Goal: Contribute content: Add original content to the website for others to see

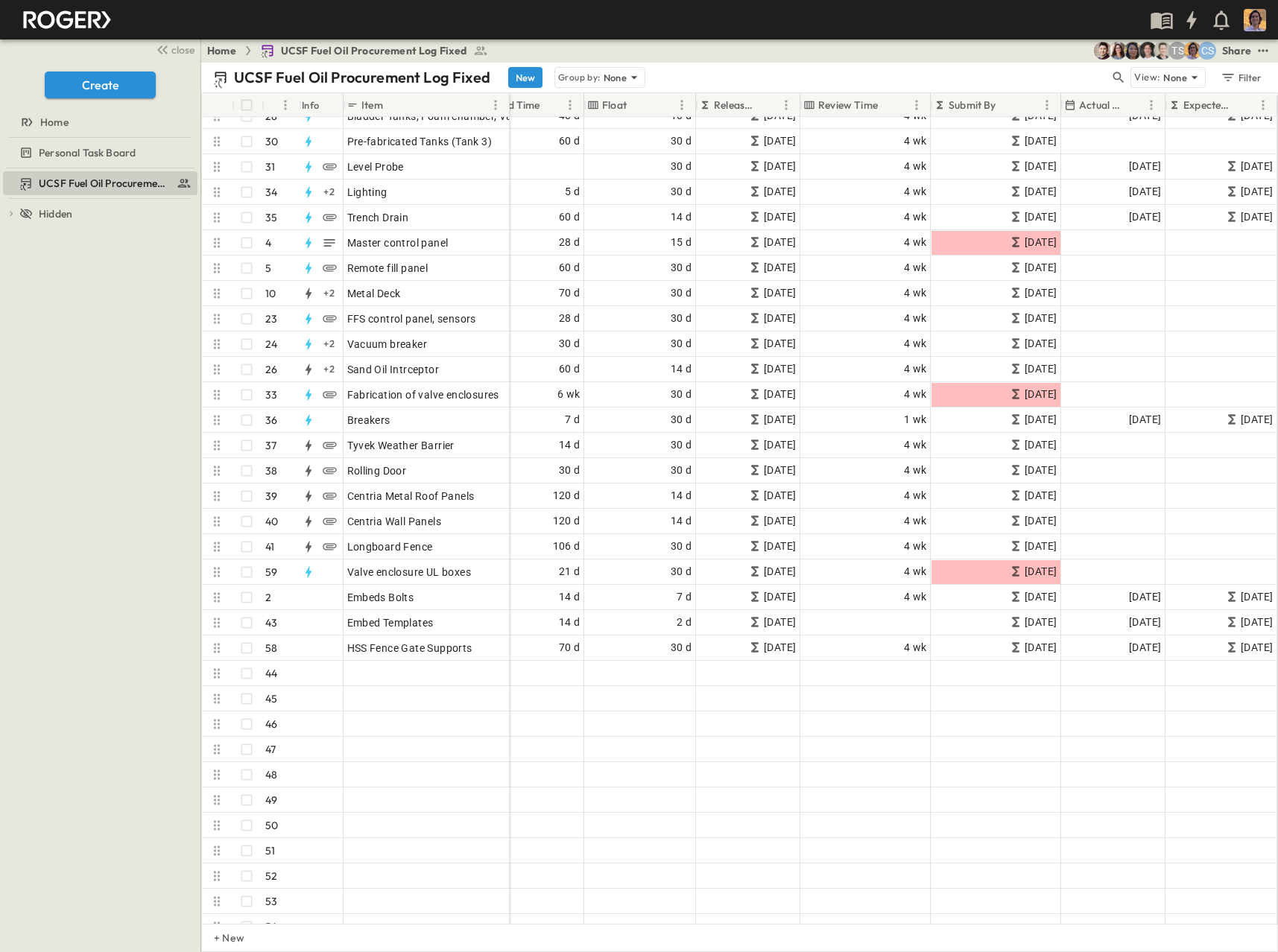
scroll to position [596, 855]
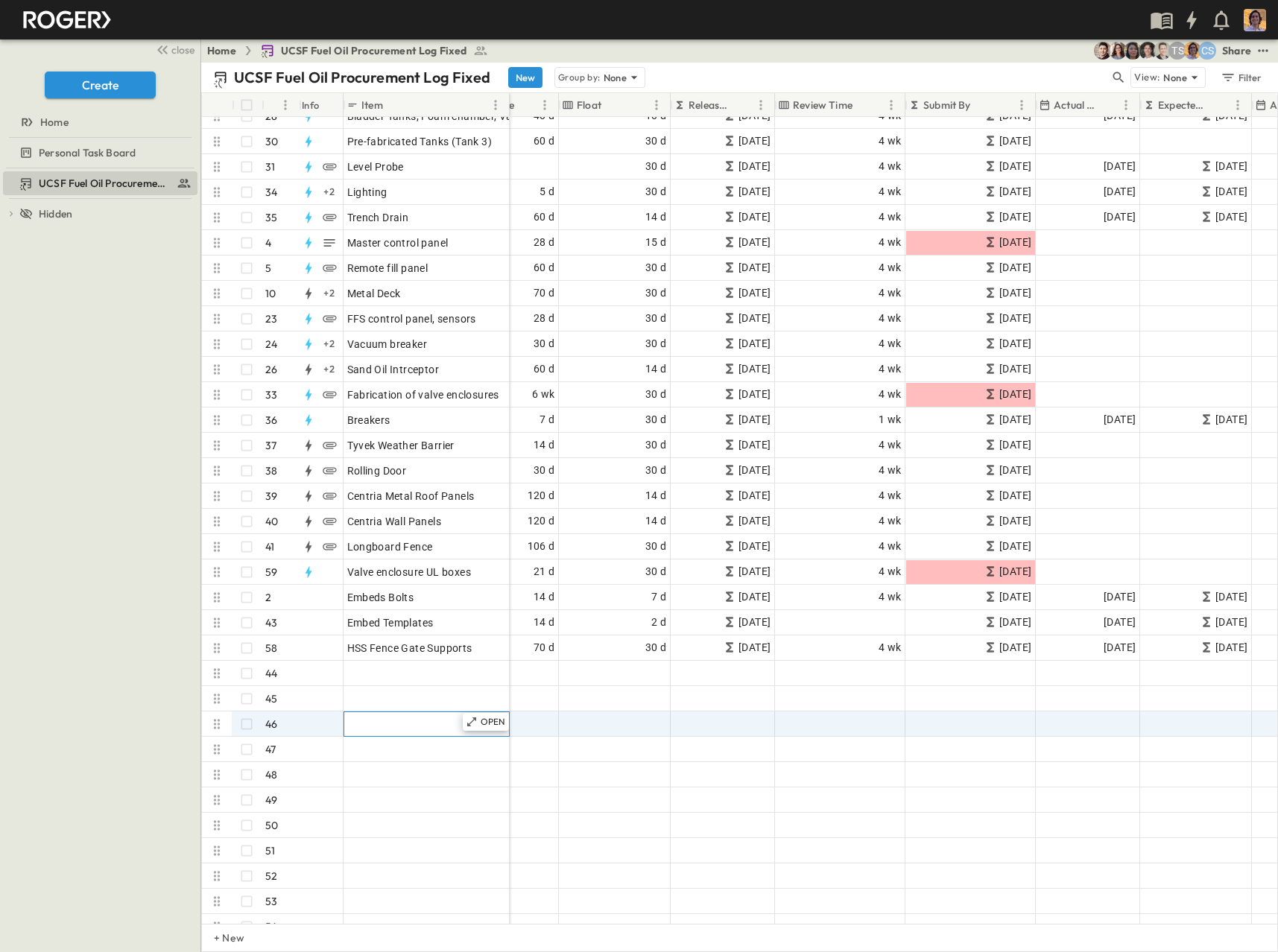
click at [421, 719] on div "Enter Material" at bounding box center [427, 724] width 159 height 21
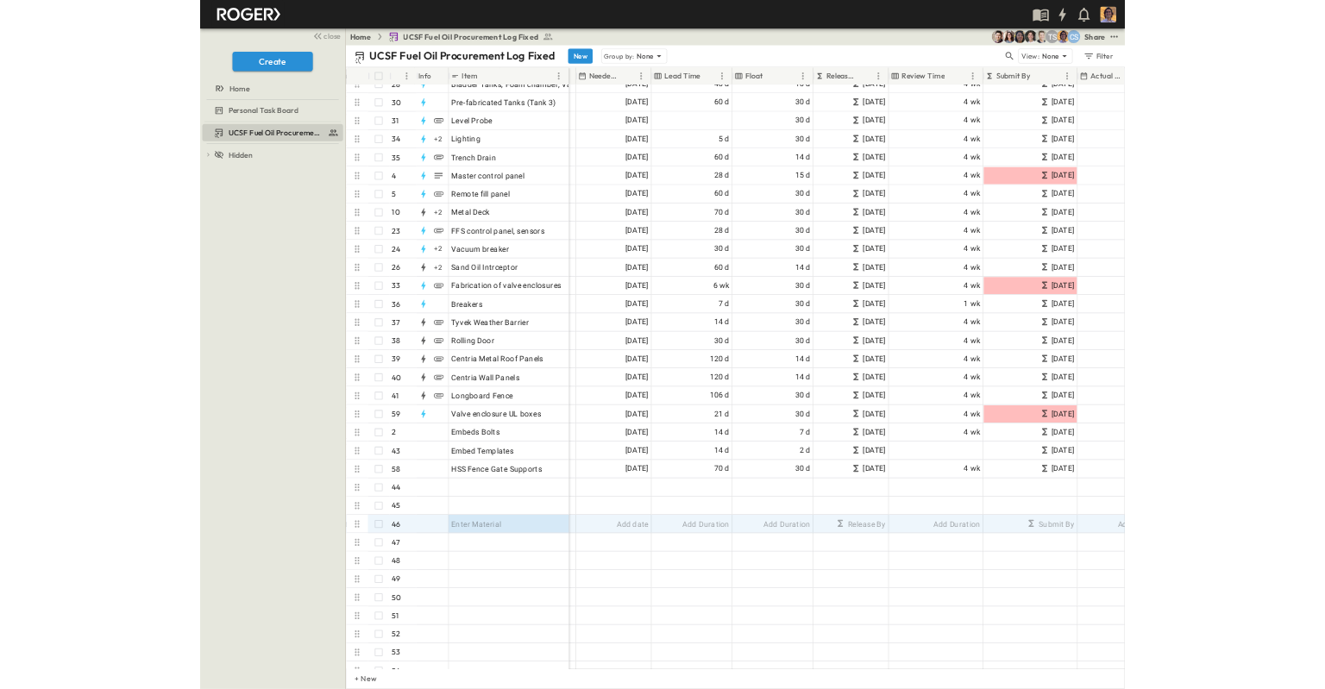
scroll to position [690, 786]
